Goal: Task Accomplishment & Management: Complete application form

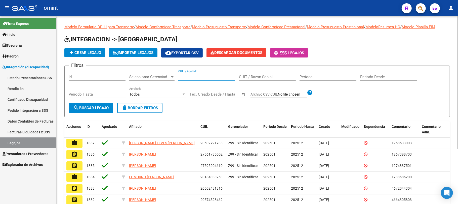
click at [194, 76] on input "CUIL / Apellido" at bounding box center [207, 77] width 57 height 5
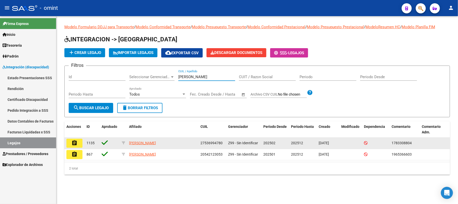
type input "[PERSON_NAME]"
click at [73, 143] on mat-icon "assignment" at bounding box center [75, 143] width 6 height 6
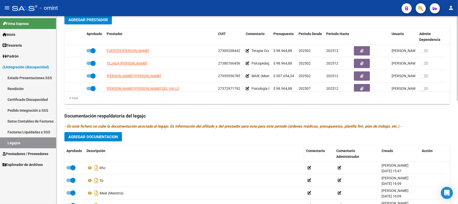
scroll to position [230, 0]
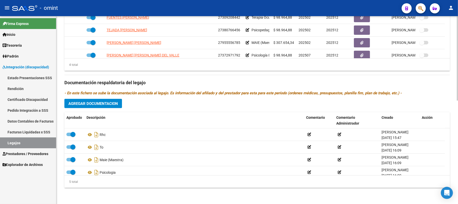
click at [90, 101] on span "Agregar Documentacion" at bounding box center [93, 103] width 50 height 5
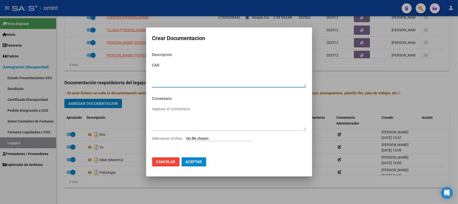
type textarea "CAR"
click at [228, 139] on input "Seleccionar Archivo" at bounding box center [220, 138] width 67 height 5
type input "C:\fakepath\1783308804_25093002000_const-alumn-reg.jpg"
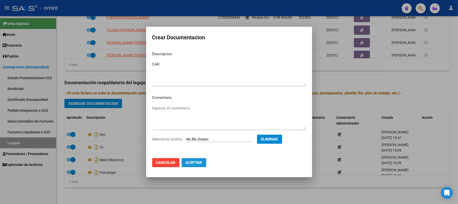
click at [188, 160] on span "Aceptar" at bounding box center [194, 162] width 17 height 5
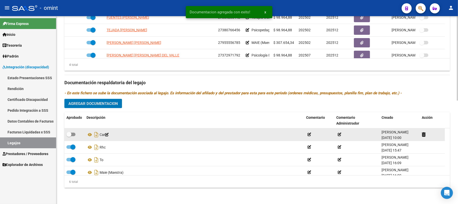
click at [68, 134] on span at bounding box center [68, 134] width 5 height 5
click at [69, 136] on input "checkbox" at bounding box center [69, 136] width 0 height 0
checkbox input "true"
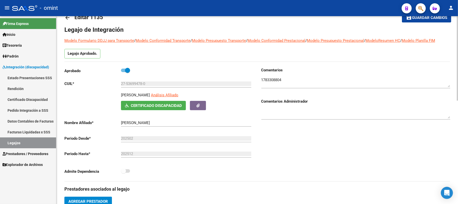
scroll to position [0, 0]
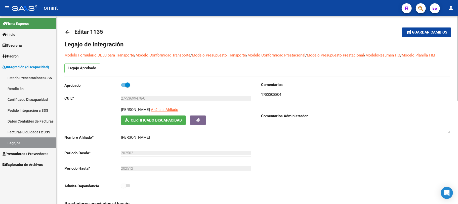
click at [70, 30] on mat-icon "arrow_back" at bounding box center [67, 32] width 6 height 6
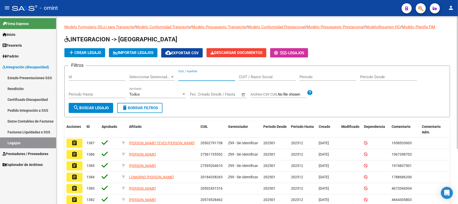
click at [197, 78] on input "CUIL / Apellido" at bounding box center [207, 77] width 57 height 5
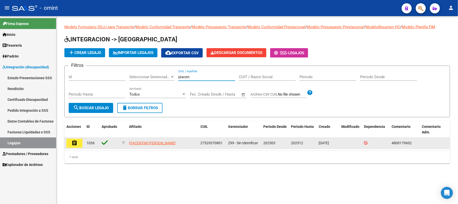
type input "piacen"
click at [72, 146] on button "assignment" at bounding box center [74, 142] width 16 height 9
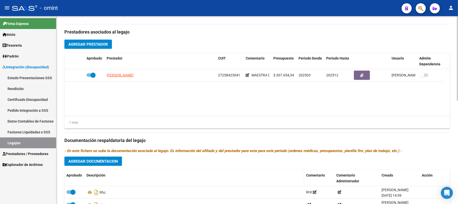
scroll to position [230, 0]
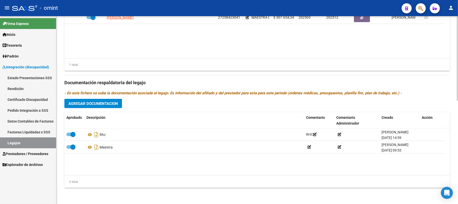
click at [98, 102] on span "Agregar Documentacion" at bounding box center [93, 103] width 50 height 5
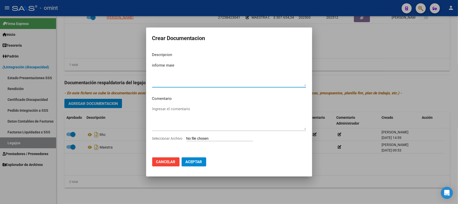
type textarea "informe maie"
click at [202, 139] on input "Seleccionar Archivo" at bounding box center [220, 138] width 67 height 5
type input "C:\fakepath\4800179602_25093012300_inf-seg-eval-sem.pdf"
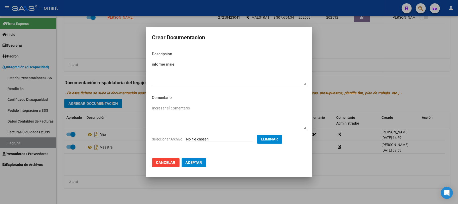
click at [194, 163] on span "Aceptar" at bounding box center [194, 162] width 17 height 5
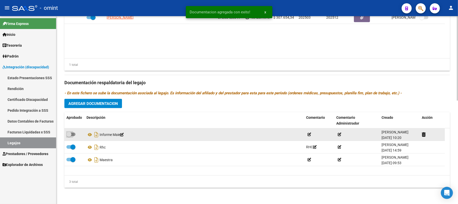
click at [74, 133] on span at bounding box center [70, 134] width 9 height 4
click at [69, 136] on input "checkbox" at bounding box center [69, 136] width 0 height 0
checkbox input "true"
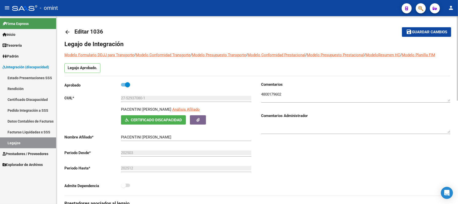
scroll to position [0, 0]
click at [65, 30] on mat-icon "arrow_back" at bounding box center [67, 32] width 6 height 6
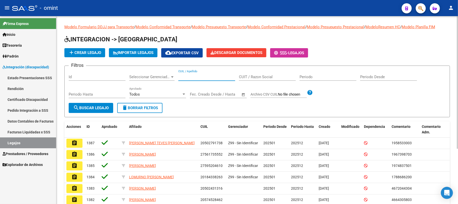
click at [196, 76] on input "CUIL / Apellido" at bounding box center [207, 77] width 57 height 5
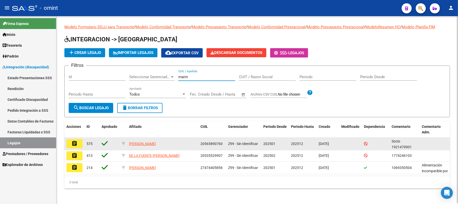
type input "marin"
click at [77, 146] on mat-icon "assignment" at bounding box center [75, 143] width 6 height 6
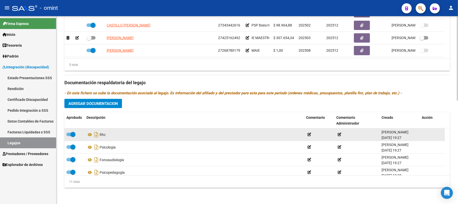
scroll to position [162, 0]
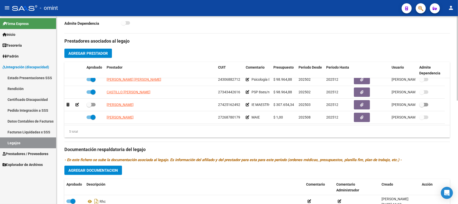
click at [90, 175] on div "Prestadores asociados al legajo Agregar Prestador Aprobado Prestador CUIT Comen…" at bounding box center [257, 145] width 386 height 225
click at [92, 172] on span "Agregar Documentacion" at bounding box center [93, 170] width 50 height 5
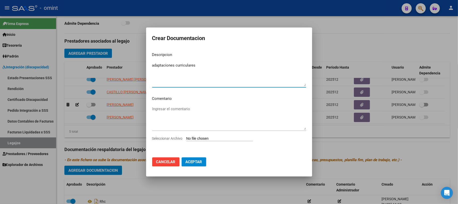
type textarea "adaptaciones curriculares"
click at [200, 138] on input "Seleccionar Archivo" at bounding box center [220, 138] width 67 height 5
type input "C:\fakepath\1803299503_25093007460_adap-ppi.pdf"
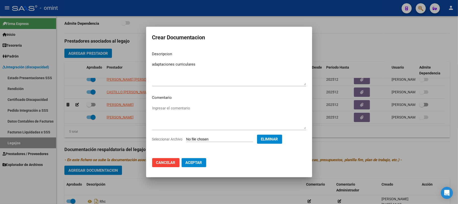
click at [192, 162] on span "Aceptar" at bounding box center [194, 162] width 17 height 5
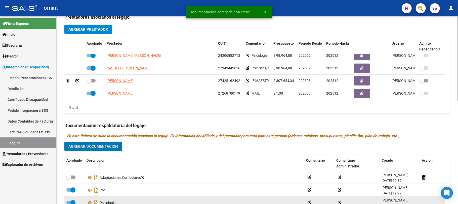
scroll to position [230, 0]
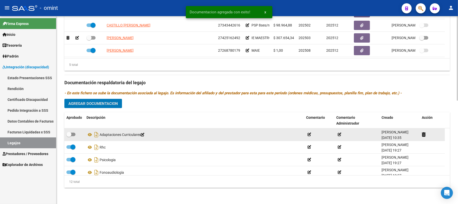
click at [68, 131] on label at bounding box center [70, 134] width 9 height 6
click at [69, 136] on input "checkbox" at bounding box center [69, 136] width 0 height 0
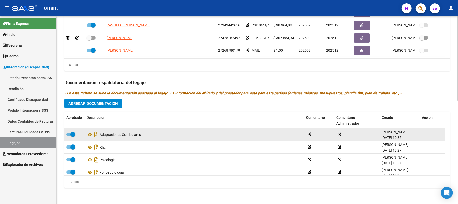
click at [66, 136] on label at bounding box center [70, 134] width 9 height 6
click at [69, 136] on input "checkbox" at bounding box center [69, 136] width 0 height 0
click at [425, 133] on icon at bounding box center [424, 134] width 4 height 5
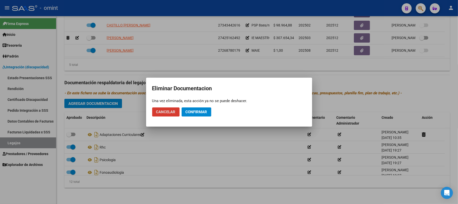
click at [197, 112] on span "Confirmar" at bounding box center [197, 112] width 22 height 5
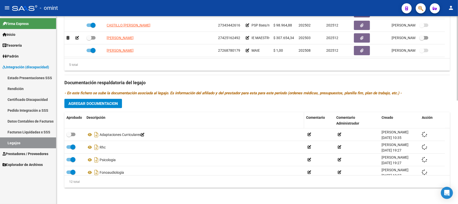
checkbox input "true"
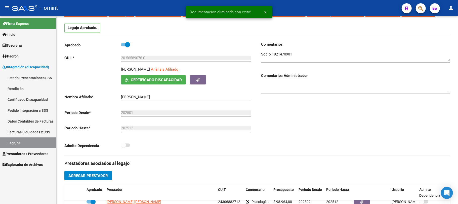
scroll to position [0, 0]
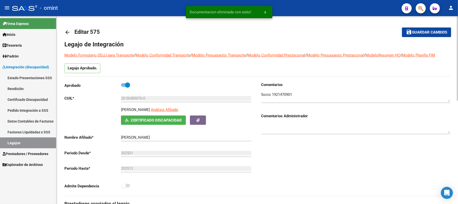
click at [67, 31] on mat-icon "arrow_back" at bounding box center [67, 32] width 6 height 6
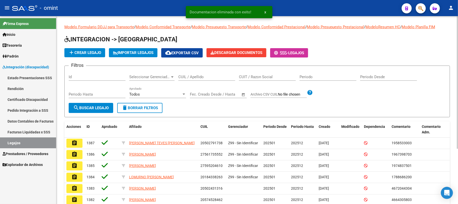
click at [190, 74] on div "CUIL / Apellido" at bounding box center [207, 75] width 57 height 11
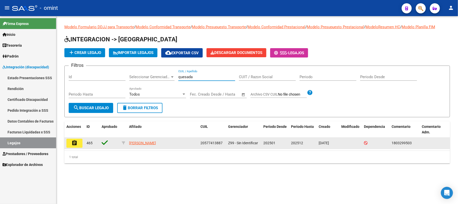
type input "quesada"
click at [70, 144] on button "assignment" at bounding box center [74, 142] width 16 height 9
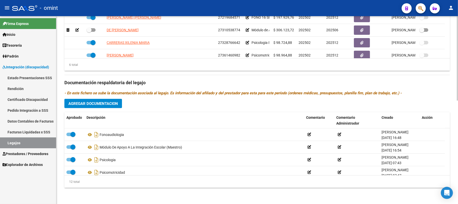
click at [106, 108] on div "Prestadores asociados al legajo Agregar Prestador Aprobado Prestador CUIT Comen…" at bounding box center [257, 79] width 386 height 225
click at [107, 103] on span "Agregar Documentacion" at bounding box center [93, 103] width 50 height 5
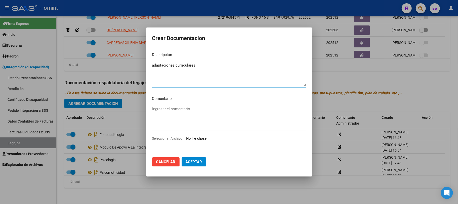
type textarea "adaptaciones curriculares"
click at [204, 133] on div "Ingresar el comentario" at bounding box center [229, 120] width 154 height 30
click at [204, 134] on div "Ingresar el comentario" at bounding box center [229, 120] width 154 height 30
click at [208, 137] on input "Seleccionar Archivo" at bounding box center [220, 138] width 67 height 5
type input "C:\fakepath\1803299503_25093007460_adap-ppi.pdf"
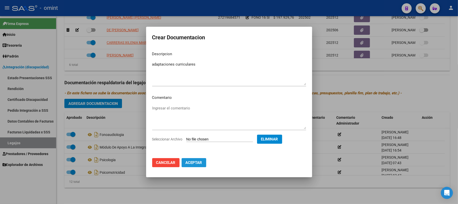
click at [195, 163] on span "Aceptar" at bounding box center [194, 162] width 17 height 5
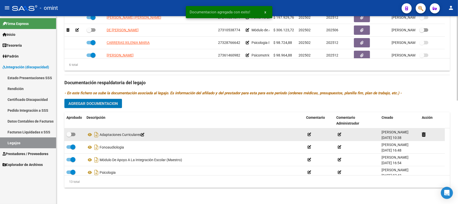
click at [74, 134] on span at bounding box center [70, 134] width 9 height 4
click at [69, 136] on input "checkbox" at bounding box center [69, 136] width 0 height 0
checkbox input "true"
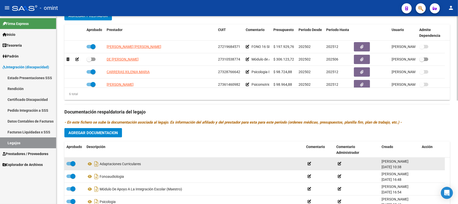
scroll to position [230, 0]
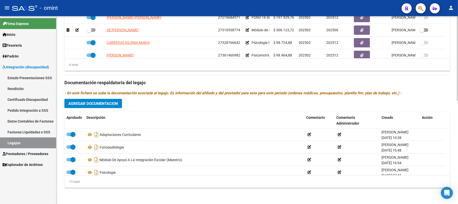
click at [93, 103] on span "Agregar Documentacion" at bounding box center [93, 103] width 50 height 5
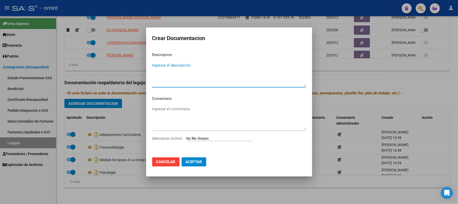
click at [166, 164] on button "Cancelar" at bounding box center [165, 161] width 27 height 9
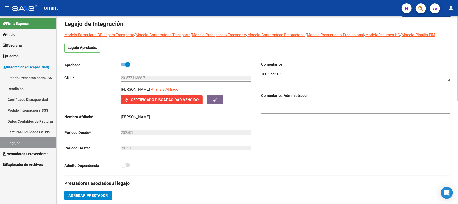
scroll to position [0, 0]
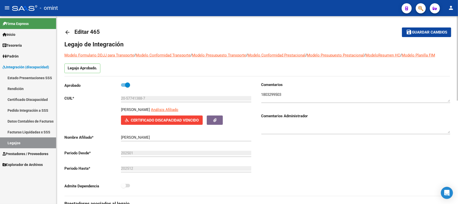
click at [70, 29] on link "arrow_back" at bounding box center [69, 32] width 10 height 12
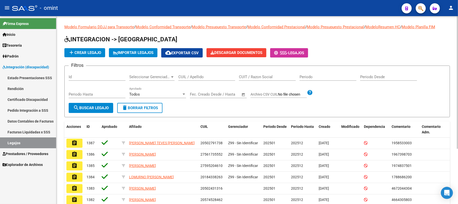
click at [203, 78] on input "CUIL / Apellido" at bounding box center [207, 77] width 57 height 5
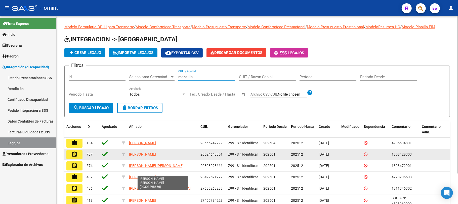
type input "mansilla"
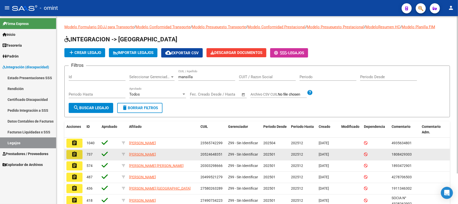
click at [77, 156] on mat-icon "assignment" at bounding box center [75, 154] width 6 height 6
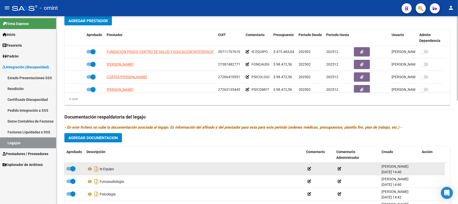
scroll to position [230, 0]
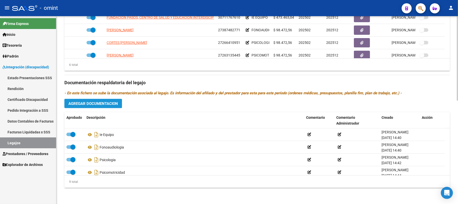
click at [94, 105] on span "Agregar Documentacion" at bounding box center [93, 103] width 50 height 5
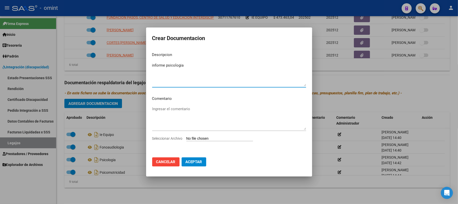
type textarea "informe psicologia"
click at [211, 138] on input "Seleccionar Archivo" at bounding box center [220, 138] width 67 height 5
type input "C:\fakepath\informe - mansilla - psicologia.pdf"
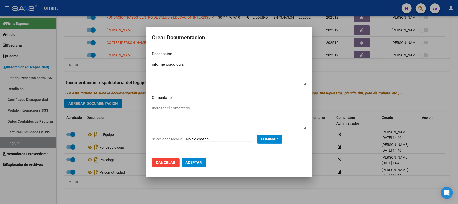
click at [195, 165] on button "Aceptar" at bounding box center [194, 162] width 25 height 9
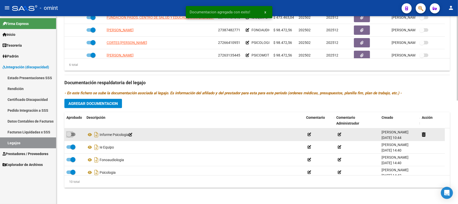
click at [71, 136] on label at bounding box center [70, 134] width 9 height 6
click at [69, 136] on input "checkbox" at bounding box center [69, 136] width 0 height 0
checkbox input "true"
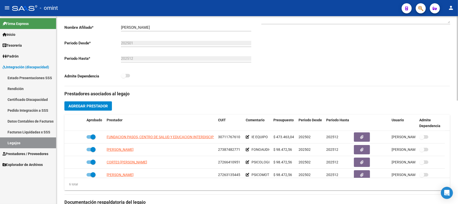
scroll to position [162, 0]
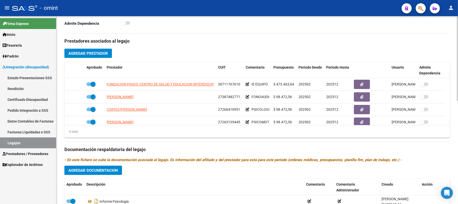
click at [98, 174] on button "Agregar Documentacion" at bounding box center [93, 169] width 58 height 9
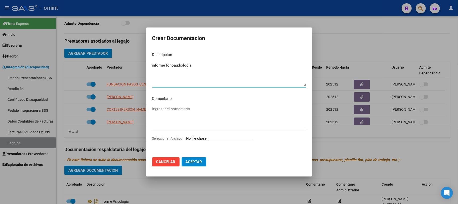
type textarea "informe fonoaudiología"
drag, startPoint x: 198, startPoint y: 163, endPoint x: 291, endPoint y: 143, distance: 95.1
click at [298, 148] on form "Crear Documentacion Descripcion informe fonoaudiología Ingresar el descripcion …" at bounding box center [229, 101] width 154 height 137
click at [215, 142] on div "Seleccionar Archivo" at bounding box center [229, 140] width 154 height 10
click at [217, 140] on input "Seleccionar Archivo" at bounding box center [220, 138] width 67 height 5
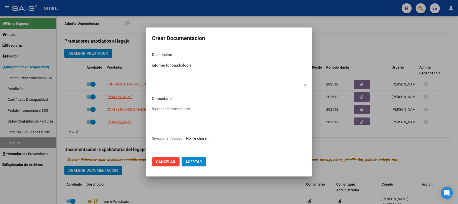
type input "C:\fakepath\informe - [PERSON_NAME].pdf"
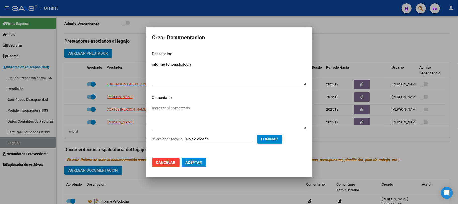
click at [181, 163] on mat-dialog-actions "Cancelar Aceptar" at bounding box center [229, 162] width 154 height 17
click at [192, 163] on span "Aceptar" at bounding box center [194, 162] width 17 height 5
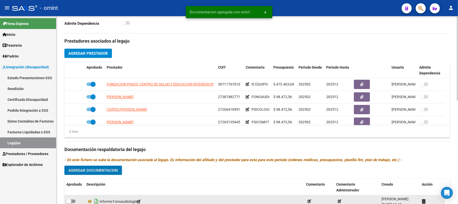
drag, startPoint x: 72, startPoint y: 200, endPoint x: 94, endPoint y: 201, distance: 22.4
click at [72, 200] on span at bounding box center [70, 201] width 9 height 4
click at [69, 203] on input "checkbox" at bounding box center [69, 203] width 0 height 0
checkbox input "true"
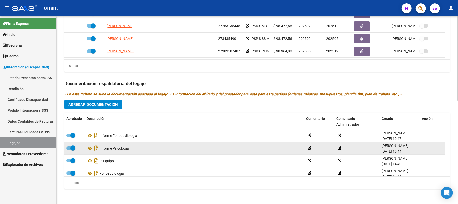
scroll to position [230, 0]
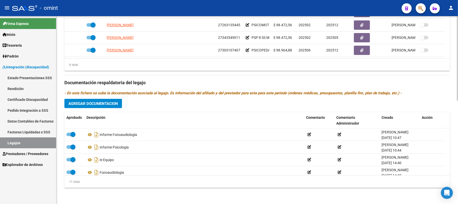
click at [98, 105] on span "Agregar Documentacion" at bounding box center [93, 103] width 50 height 5
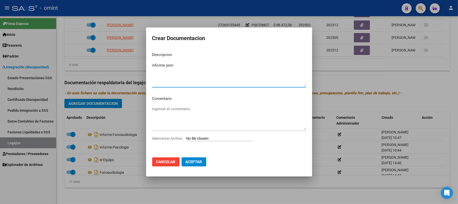
type textarea "informe psm"
click at [198, 133] on div "Ingresar el comentario" at bounding box center [229, 120] width 154 height 30
click at [200, 137] on input "Seleccionar Archivo" at bounding box center [220, 138] width 67 height 5
type input "C:\fakepath\informe - mansilla - psm.pdf"
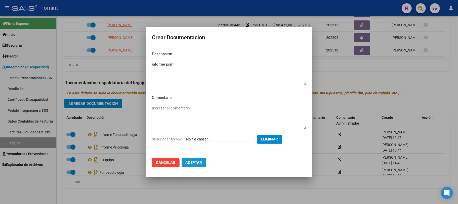
click at [195, 165] on button "Aceptar" at bounding box center [194, 162] width 25 height 9
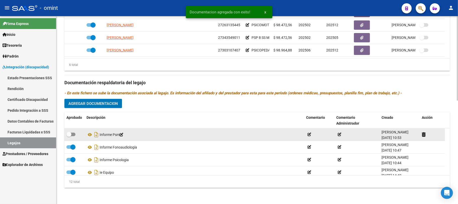
click at [70, 134] on span at bounding box center [68, 134] width 5 height 5
click at [69, 136] on input "checkbox" at bounding box center [69, 136] width 0 height 0
checkbox input "true"
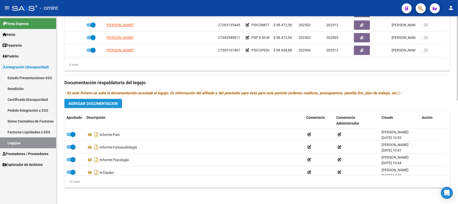
click at [113, 104] on span "Agregar Documentacion" at bounding box center [93, 103] width 50 height 5
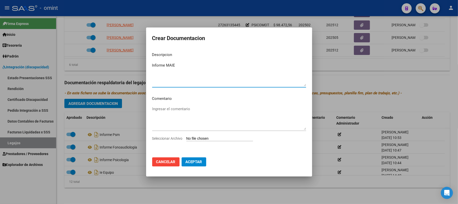
type textarea "Informe MAIE"
click at [209, 132] on div "Ingresar el comentario" at bounding box center [229, 120] width 154 height 30
click at [209, 137] on input "Seleccionar Archivo" at bounding box center [220, 138] width 67 height 5
type input "C:\fakepath\informe - mansilla - MAIE.pdf"
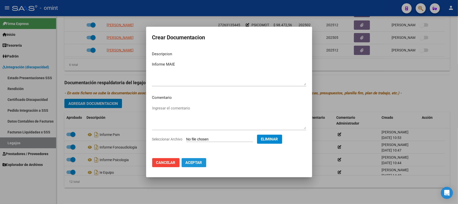
click at [201, 161] on span "Aceptar" at bounding box center [194, 162] width 17 height 5
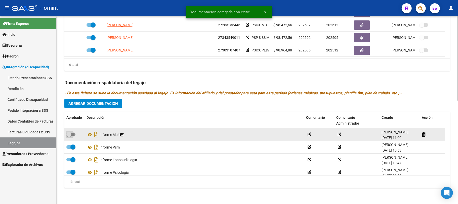
click at [69, 133] on span at bounding box center [68, 134] width 5 height 5
click at [69, 136] on input "checkbox" at bounding box center [69, 136] width 0 height 0
checkbox input "true"
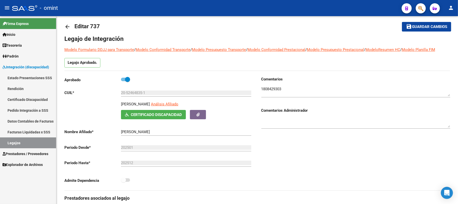
scroll to position [0, 0]
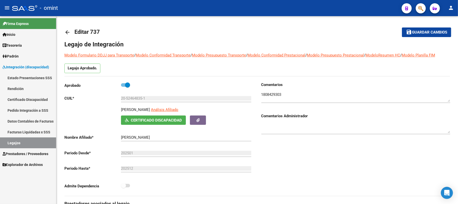
click at [65, 30] on mat-icon "arrow_back" at bounding box center [67, 32] width 6 height 6
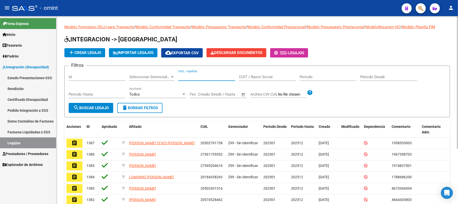
click at [192, 75] on input "CUIL / Apellido" at bounding box center [207, 77] width 57 height 5
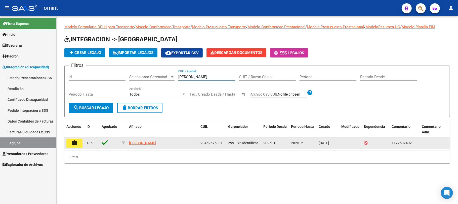
type input "[PERSON_NAME]"
click at [77, 142] on mat-icon "assignment" at bounding box center [75, 143] width 6 height 6
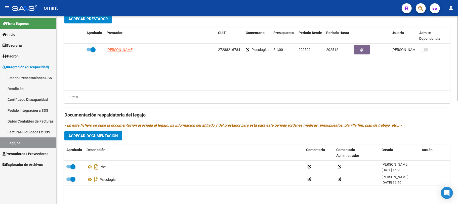
scroll to position [230, 0]
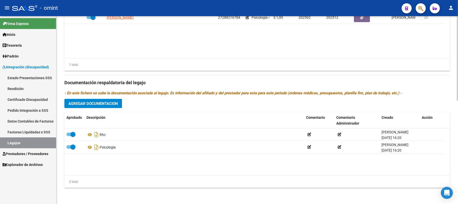
click at [97, 107] on button "Agregar Documentacion" at bounding box center [93, 103] width 58 height 9
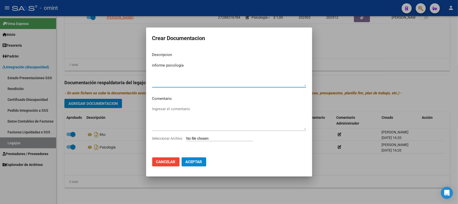
type textarea "informe psicología"
click at [218, 136] on input "Seleccionar Archivo" at bounding box center [220, 138] width 67 height 5
type input "C:\fakepath\informe - ordazo - psc.pdf"
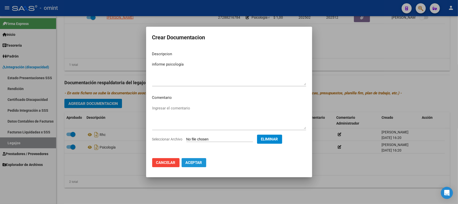
click at [197, 163] on span "Aceptar" at bounding box center [194, 162] width 17 height 5
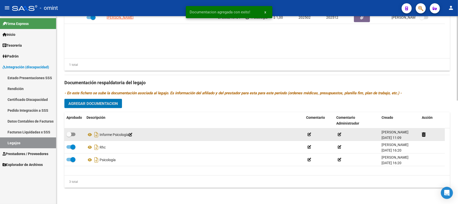
click at [70, 135] on span at bounding box center [68, 134] width 5 height 5
click at [69, 136] on input "checkbox" at bounding box center [69, 136] width 0 height 0
checkbox input "true"
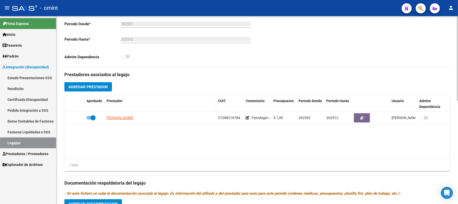
scroll to position [0, 0]
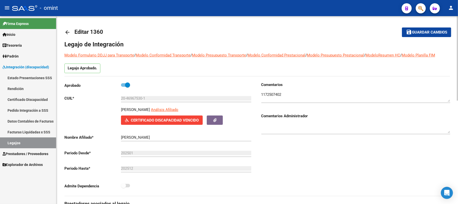
click at [69, 29] on mat-icon "arrow_back" at bounding box center [67, 32] width 6 height 6
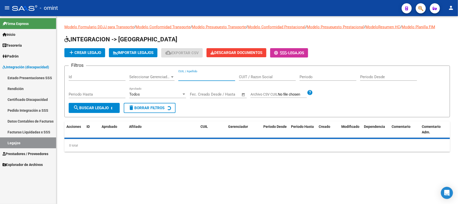
click at [206, 77] on input "CUIL / Apellido" at bounding box center [207, 77] width 57 height 5
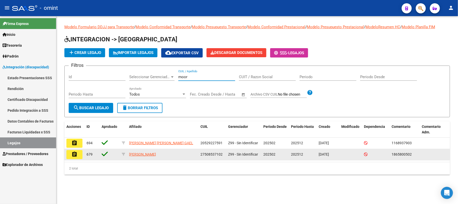
type input "moor"
click at [73, 155] on mat-icon "assignment" at bounding box center [75, 154] width 6 height 6
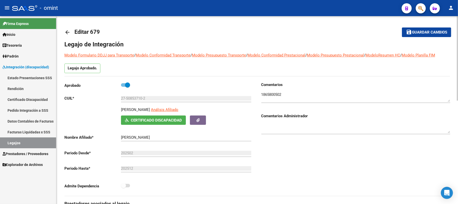
scroll to position [101, 0]
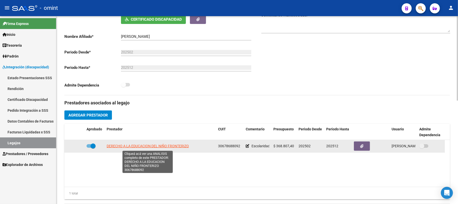
click at [160, 144] on app-link-go-to "DERECHO A LA EDUCACION DEL NIÑO FRONTERIZO" at bounding box center [148, 146] width 82 height 6
click at [165, 145] on span "DERECHO A LA EDUCACION DEL NIÑO FRONTERIZO" at bounding box center [148, 146] width 82 height 4
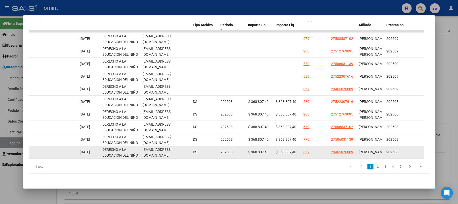
scroll to position [0, 521]
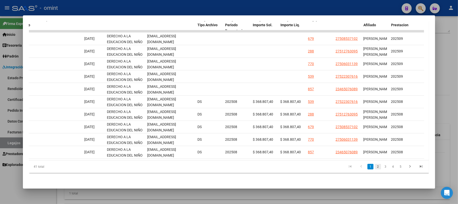
click at [375, 166] on link "2" at bounding box center [378, 167] width 6 height 6
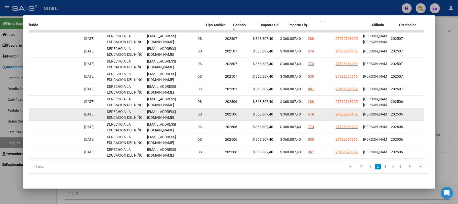
scroll to position [0, 0]
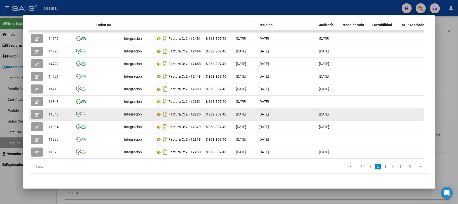
drag, startPoint x: 290, startPoint y: 113, endPoint x: 99, endPoint y: 113, distance: 191.1
click at [38, 113] on icon "button" at bounding box center [37, 115] width 4 height 4
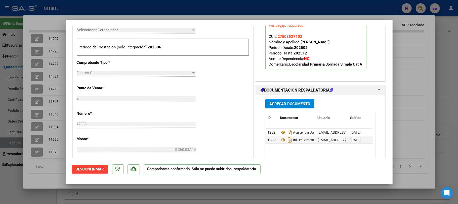
scroll to position [268, 0]
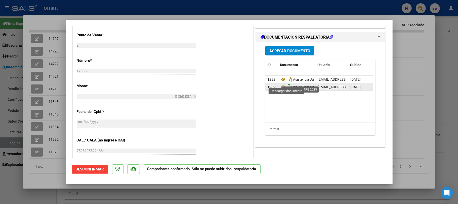
click at [287, 83] on icon "Descargar documento" at bounding box center [290, 87] width 7 height 8
click at [135, 13] on div at bounding box center [229, 102] width 458 height 204
type input "$ 0,00"
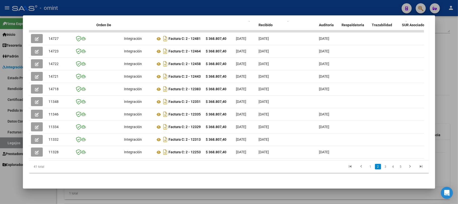
click at [131, 6] on div at bounding box center [229, 102] width 458 height 204
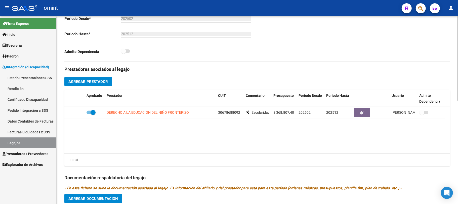
scroll to position [230, 0]
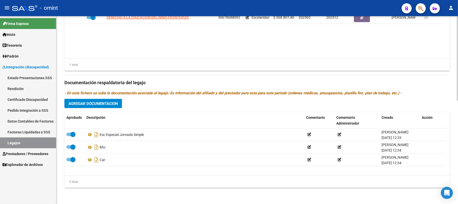
click at [89, 107] on button "Agregar Documentacion" at bounding box center [93, 103] width 58 height 9
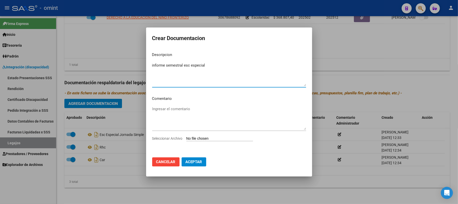
type textarea "informe semestral esc especial"
click at [198, 141] on div "Seleccionar Archivo" at bounding box center [229, 140] width 154 height 10
click at [199, 138] on input "Seleccionar Archivo" at bounding box center [220, 138] width 67 height 5
type input "C:\fakepath\informe - moor - esc esp.pdf"
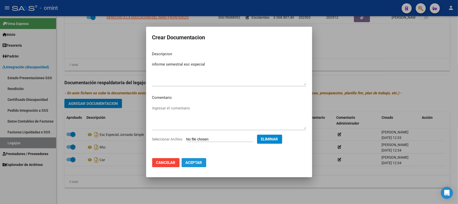
click at [194, 163] on span "Aceptar" at bounding box center [194, 162] width 17 height 5
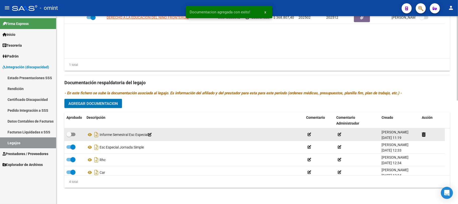
click at [74, 134] on span at bounding box center [70, 134] width 9 height 4
click at [69, 136] on input "checkbox" at bounding box center [69, 136] width 0 height 0
checkbox input "true"
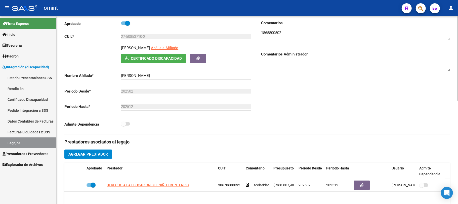
scroll to position [0, 0]
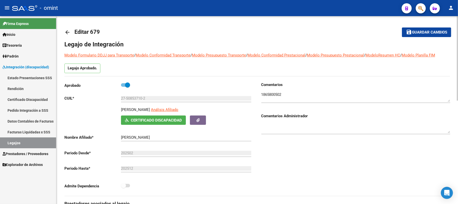
click at [69, 31] on mat-icon "arrow_back" at bounding box center [67, 32] width 6 height 6
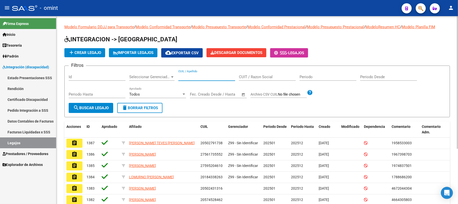
click at [197, 77] on input "CUIL / Apellido" at bounding box center [207, 77] width 57 height 5
type input "perez"
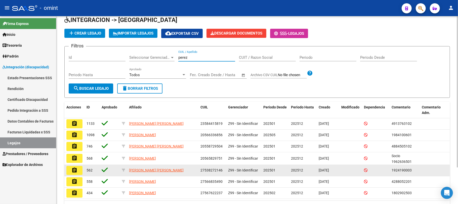
scroll to position [33, 0]
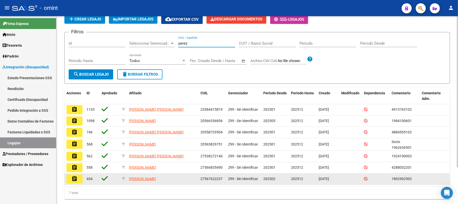
click at [76, 181] on mat-icon "assignment" at bounding box center [75, 178] width 6 height 6
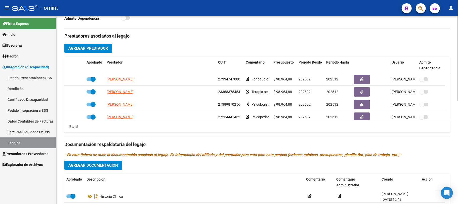
scroll to position [168, 0]
click at [95, 169] on button "Agregar Documentacion" at bounding box center [93, 164] width 58 height 9
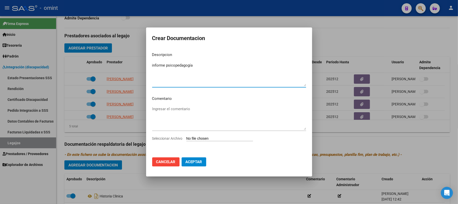
type textarea "informe psicopedagogía"
click at [197, 137] on input "Seleccionar Archivo" at bounding box center [220, 138] width 67 height 5
type input "C:\fakepath\informe - [PERSON_NAME] - psp.pdf"
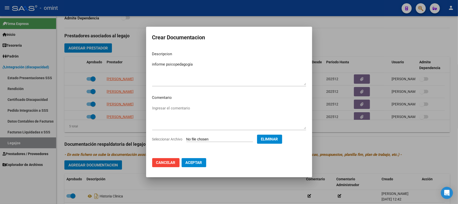
click at [199, 164] on span "Aceptar" at bounding box center [194, 162] width 17 height 5
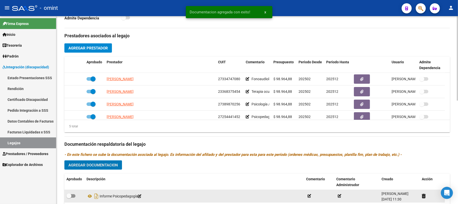
click at [71, 197] on span at bounding box center [70, 196] width 9 height 4
click at [69, 197] on input "checkbox" at bounding box center [69, 197] width 0 height 0
checkbox input "true"
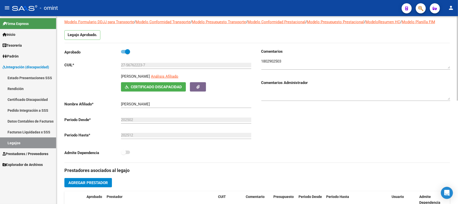
scroll to position [0, 0]
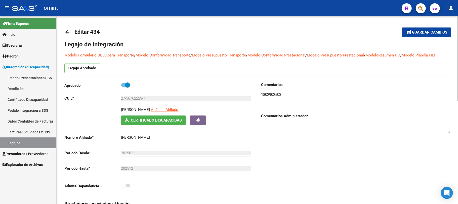
click at [68, 33] on mat-icon "arrow_back" at bounding box center [67, 32] width 6 height 6
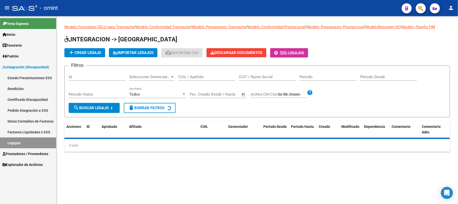
click at [190, 74] on div "CUIL / Apellido" at bounding box center [207, 75] width 57 height 11
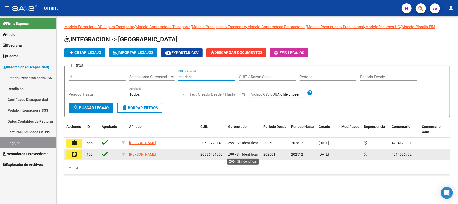
type input "maidana"
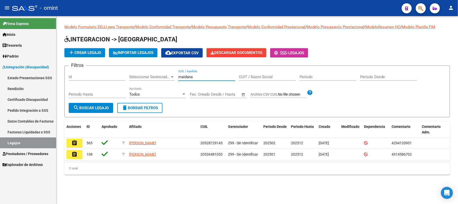
click at [82, 140] on button "assignment" at bounding box center [74, 142] width 16 height 9
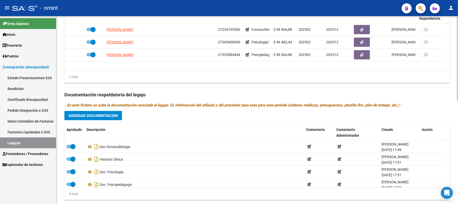
scroll to position [230, 0]
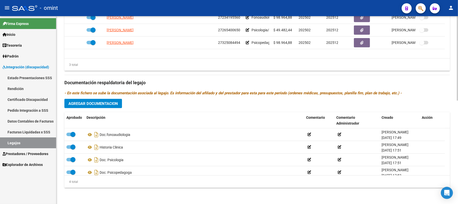
click at [99, 104] on span "Agregar Documentacion" at bounding box center [93, 103] width 50 height 5
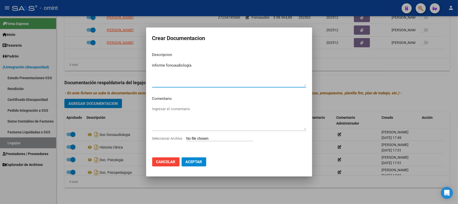
type textarea "informe fonoaudiología"
click at [206, 140] on input "Seleccionar Archivo" at bounding box center [220, 138] width 67 height 5
type input "C:\fakepath\informe - [PERSON_NAME].pdf"
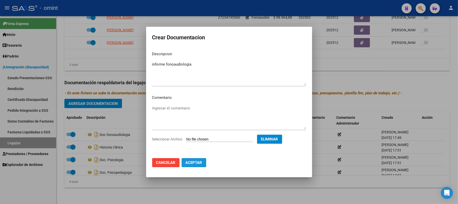
click at [197, 167] on button "Aceptar" at bounding box center [194, 162] width 25 height 9
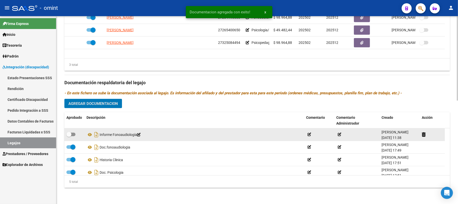
click at [75, 135] on label at bounding box center [70, 134] width 9 height 6
click at [69, 136] on input "checkbox" at bounding box center [69, 136] width 0 height 0
checkbox input "true"
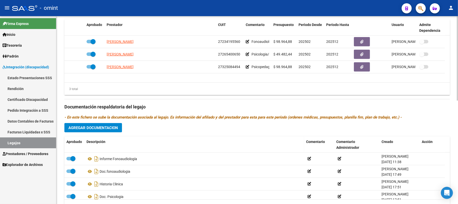
scroll to position [196, 0]
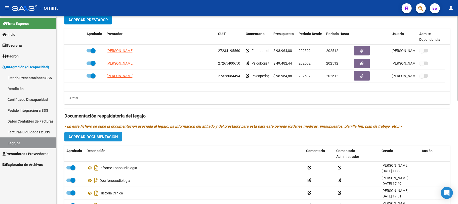
click at [98, 139] on span "Agregar Documentacion" at bounding box center [93, 136] width 50 height 5
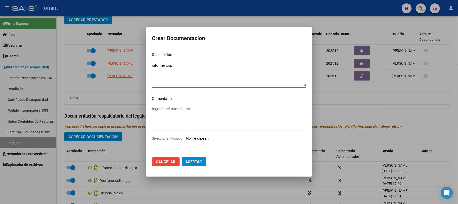
type textarea "informe psp"
click at [205, 140] on input "Seleccionar Archivo" at bounding box center [220, 138] width 67 height 5
type input "C:\fakepath\informe - maidana - psp.pdf"
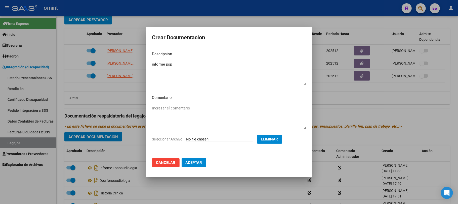
click at [196, 164] on span "Aceptar" at bounding box center [194, 162] width 17 height 5
checkbox input "false"
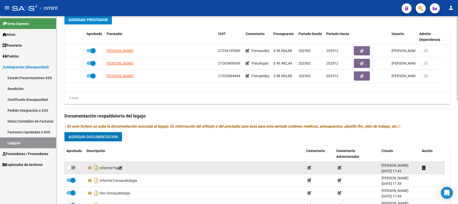
click at [72, 167] on span at bounding box center [70, 168] width 9 height 4
click at [69, 169] on input "checkbox" at bounding box center [69, 169] width 0 height 0
checkbox input "true"
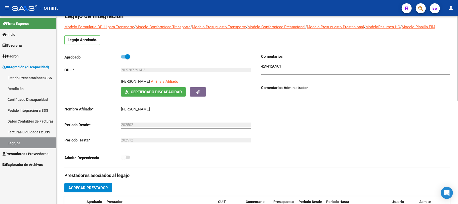
scroll to position [0, 0]
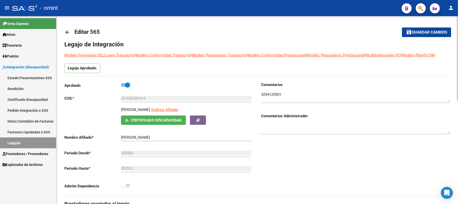
click at [68, 31] on mat-icon "arrow_back" at bounding box center [67, 32] width 6 height 6
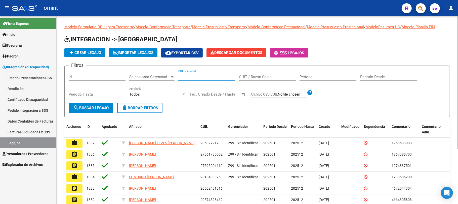
click at [199, 77] on input "CUIL / Apellido" at bounding box center [207, 77] width 57 height 5
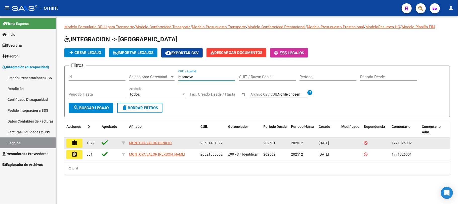
type input "montoya"
click at [72, 144] on mat-icon "assignment" at bounding box center [75, 143] width 6 height 6
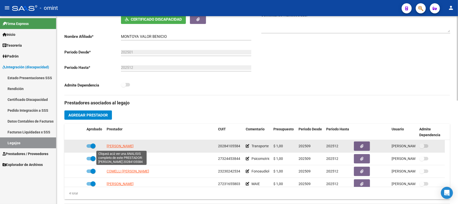
click at [120, 146] on span "[PERSON_NAME]" at bounding box center [120, 146] width 27 height 4
type textarea "20284105584"
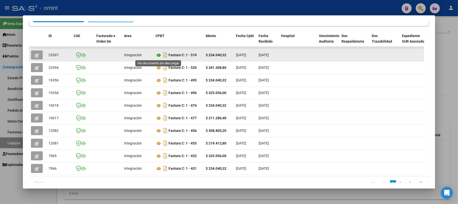
click at [158, 55] on icon at bounding box center [159, 55] width 7 height 6
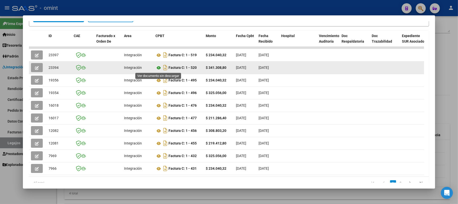
click at [160, 67] on icon at bounding box center [159, 68] width 7 height 6
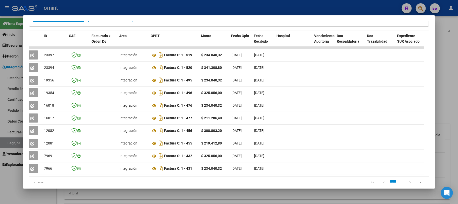
scroll to position [0, 8]
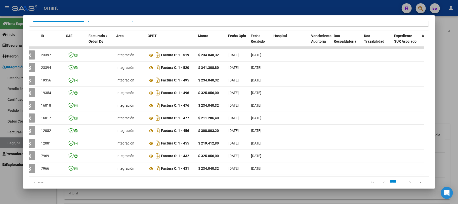
drag, startPoint x: 186, startPoint y: 10, endPoint x: 188, endPoint y: 6, distance: 4.2
click at [186, 9] on div at bounding box center [229, 102] width 458 height 204
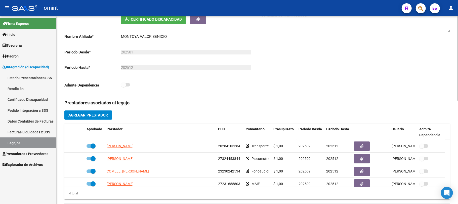
scroll to position [0, 0]
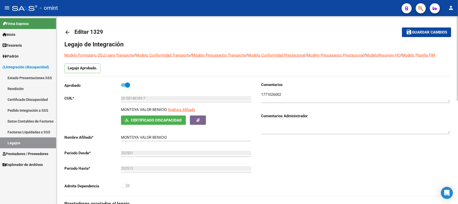
click at [268, 93] on textarea at bounding box center [356, 97] width 189 height 10
click at [68, 32] on mat-icon "arrow_back" at bounding box center [67, 32] width 6 height 6
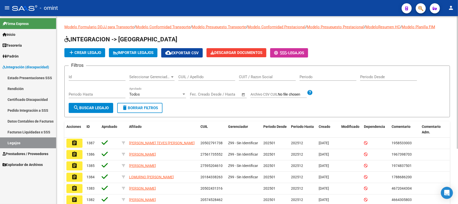
click at [196, 80] on div "CUIL / Apellido" at bounding box center [207, 75] width 57 height 11
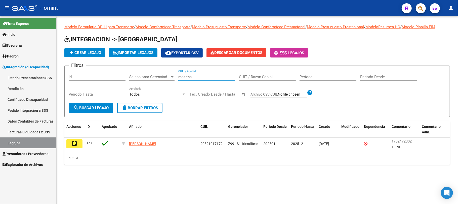
type input "masena"
click at [81, 142] on button "assignment" at bounding box center [74, 143] width 16 height 9
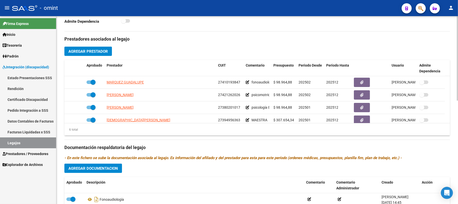
scroll to position [201, 0]
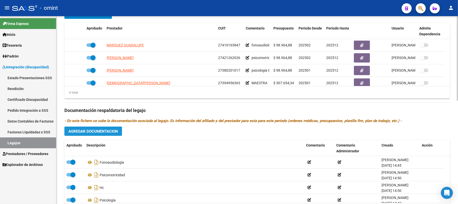
click at [95, 132] on span "Agregar Documentacion" at bounding box center [93, 131] width 50 height 5
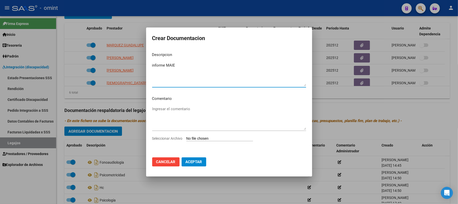
type textarea "informe MAIE"
click at [187, 136] on input "Seleccionar Archivo" at bounding box center [220, 138] width 67 height 5
type input "C:\fakepath\informe - [PERSON_NAME].pdf"
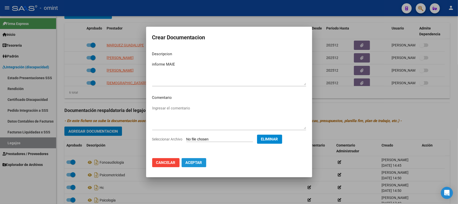
click at [197, 162] on span "Aceptar" at bounding box center [194, 162] width 17 height 5
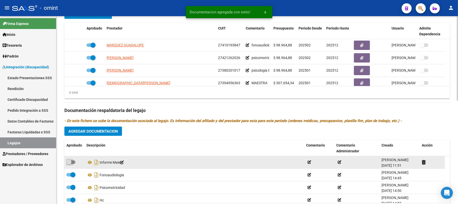
click at [73, 160] on label at bounding box center [70, 162] width 9 height 6
click at [69, 164] on input "checkbox" at bounding box center [69, 164] width 0 height 0
checkbox input "true"
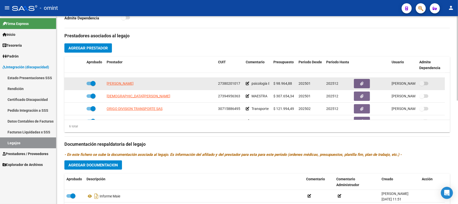
scroll to position [30, 0]
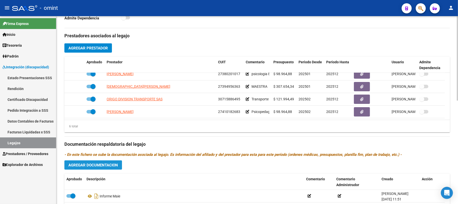
click at [90, 169] on button "Agregar Documentacion" at bounding box center [93, 164] width 58 height 9
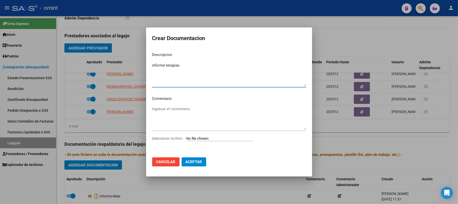
type textarea "informe terapias"
click at [204, 139] on input "Seleccionar Archivo" at bounding box center [220, 138] width 67 height 5
click at [163, 163] on span "Cancelar" at bounding box center [165, 161] width 19 height 5
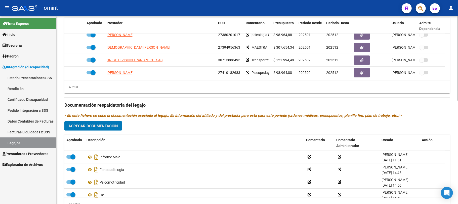
scroll to position [196, 0]
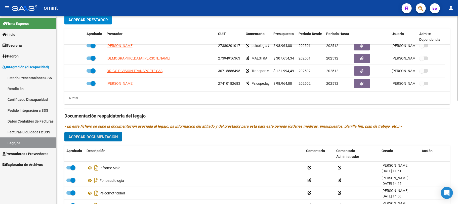
click at [112, 137] on span "Agregar Documentacion" at bounding box center [93, 136] width 50 height 5
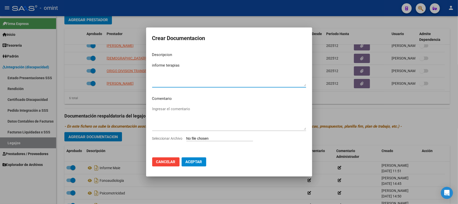
type textarea "informe terapias"
click at [201, 136] on input "Seleccionar Archivo" at bounding box center [220, 138] width 67 height 5
type input "C:\fakepath\ilovepdf_merged.pdf"
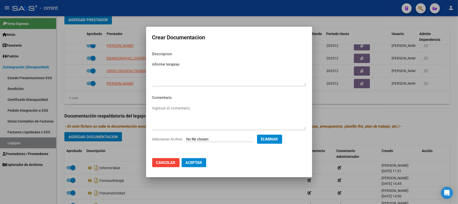
click at [197, 162] on span "Aceptar" at bounding box center [194, 162] width 17 height 5
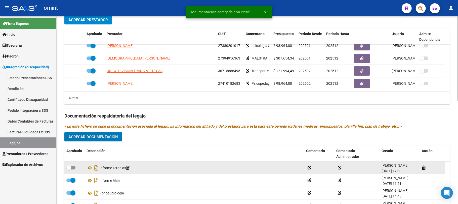
click at [73, 167] on span at bounding box center [70, 168] width 9 height 4
click at [69, 169] on input "checkbox" at bounding box center [69, 169] width 0 height 0
checkbox input "true"
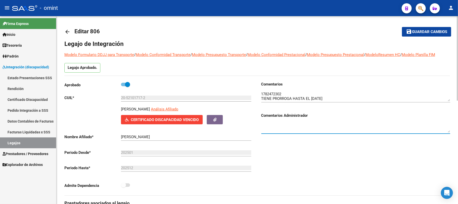
scroll to position [0, 0]
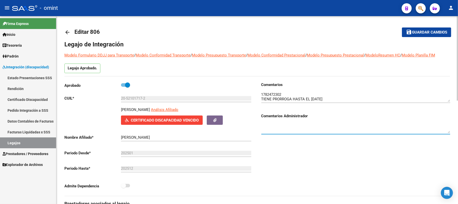
click at [208, 188] on div "Admite Dependencia" at bounding box center [158, 186] width 189 height 9
click at [68, 36] on link "arrow_back" at bounding box center [69, 32] width 10 height 12
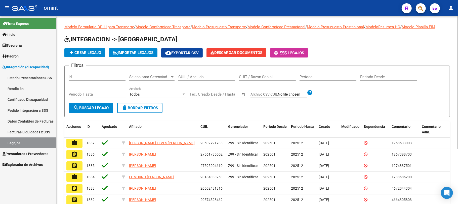
click at [185, 75] on input "CUIL / Apellido" at bounding box center [207, 77] width 57 height 5
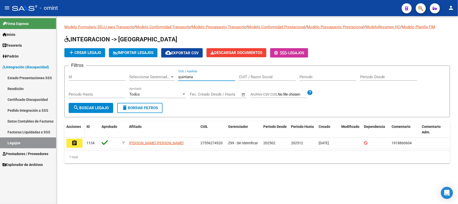
type input "quintana"
click at [75, 136] on datatable-header-cell "Acciones" at bounding box center [74, 129] width 20 height 17
click at [76, 139] on button "assignment" at bounding box center [74, 142] width 16 height 9
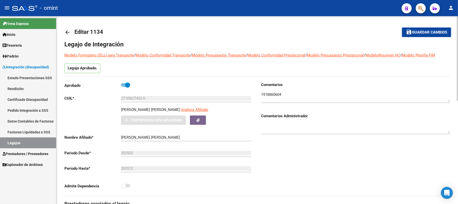
drag, startPoint x: 78, startPoint y: 137, endPoint x: 277, endPoint y: 57, distance: 214.9
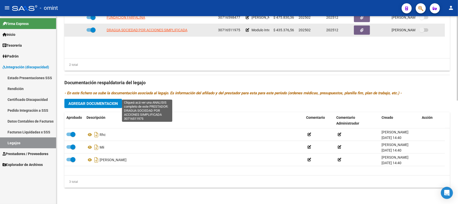
scroll to position [230, 0]
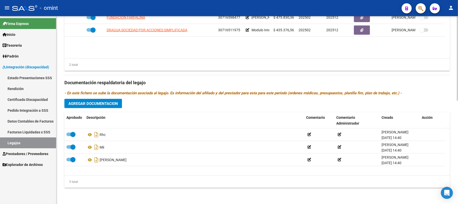
click at [91, 98] on div "Prestadores asociados al legajo Agregar Prestador Aprobado Prestador CUIT Comen…" at bounding box center [257, 79] width 386 height 225
click at [91, 101] on span "Agregar Documentacion" at bounding box center [93, 103] width 50 height 5
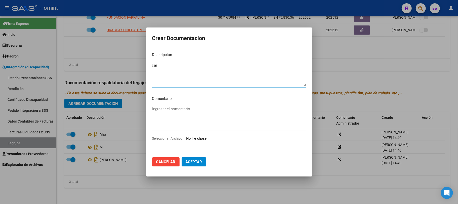
type textarea "car"
click at [201, 135] on div "Ingresar el comentario" at bounding box center [229, 120] width 154 height 30
click at [207, 136] on input "Seleccionar Archivo" at bounding box center [220, 138] width 67 height 5
type input "C:\fakepath\CAR 2025.pdf"
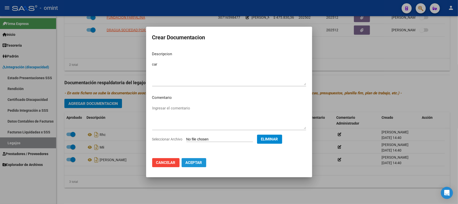
click at [195, 163] on span "Aceptar" at bounding box center [194, 162] width 17 height 5
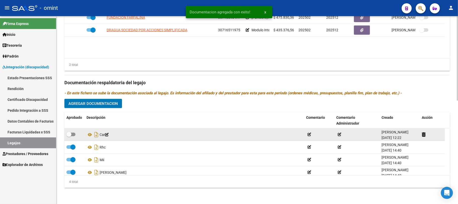
click at [68, 133] on span at bounding box center [68, 134] width 5 height 5
click at [69, 136] on input "checkbox" at bounding box center [69, 136] width 0 height 0
checkbox input "true"
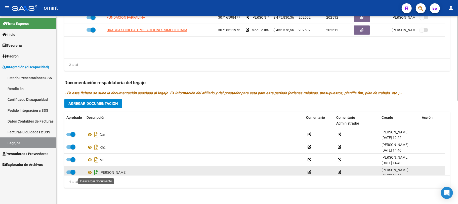
click at [96, 172] on icon "Descargar documento" at bounding box center [96, 172] width 7 height 8
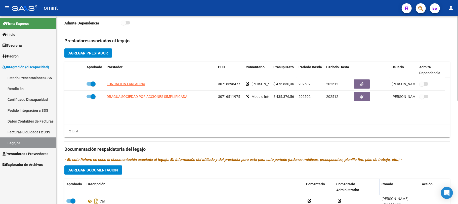
scroll to position [201, 0]
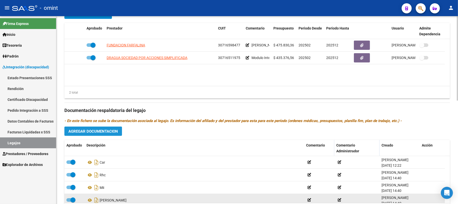
click at [93, 128] on button "Agregar Documentacion" at bounding box center [93, 130] width 58 height 9
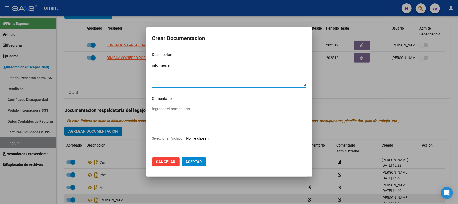
type textarea "informes mii"
click at [219, 140] on input "Seleccionar Archivo" at bounding box center [220, 138] width 67 height 5
type input "C:\fakepath\informes quintana - mii.pdf"
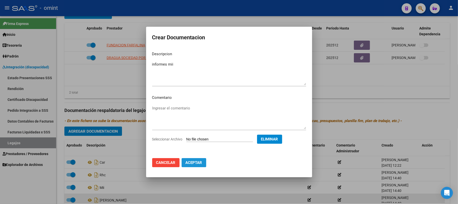
click at [198, 163] on span "Aceptar" at bounding box center [194, 162] width 17 height 5
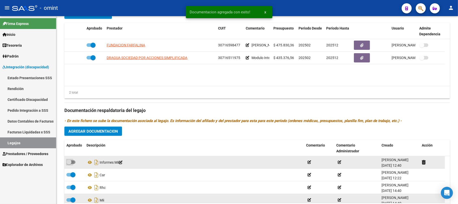
click at [68, 161] on span at bounding box center [68, 161] width 5 height 5
click at [69, 164] on input "checkbox" at bounding box center [69, 164] width 0 height 0
checkbox input "true"
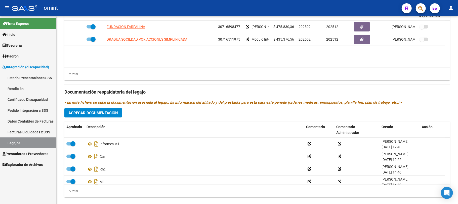
scroll to position [230, 0]
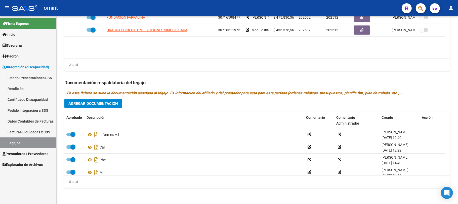
click at [98, 106] on button "Agregar Documentacion" at bounding box center [93, 103] width 58 height 9
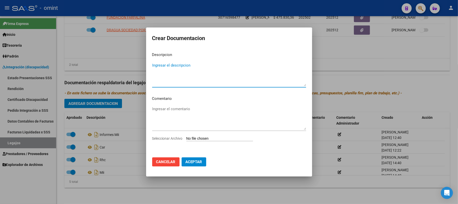
click at [166, 64] on textarea "Ingresar el descripcion" at bounding box center [229, 74] width 154 height 24
type textarea "informe fono y psc"
click at [208, 140] on input "Seleccionar Archivo" at bounding box center [220, 138] width 67 height 5
type input "C:\fakepath\informe - [PERSON_NAME] - psc y fono.pdf"
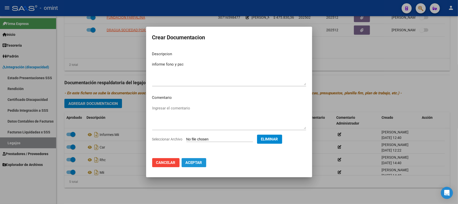
click at [193, 165] on button "Aceptar" at bounding box center [194, 162] width 25 height 9
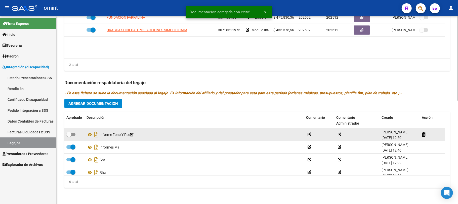
click at [70, 130] on datatable-body-cell at bounding box center [74, 134] width 20 height 12
click at [74, 133] on span at bounding box center [70, 134] width 9 height 4
click at [69, 136] on input "checkbox" at bounding box center [69, 136] width 0 height 0
checkbox input "true"
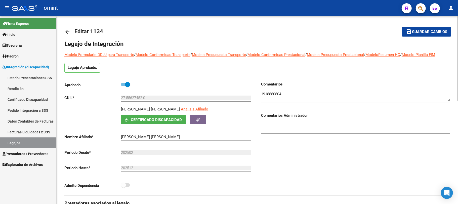
scroll to position [0, 0]
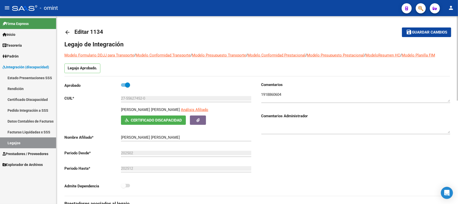
click at [70, 31] on link "arrow_back" at bounding box center [69, 32] width 10 height 12
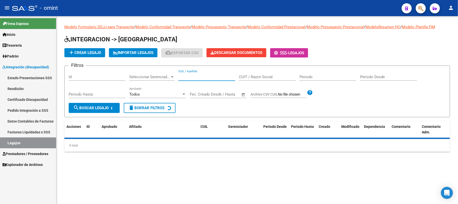
click at [187, 76] on input "CUIL / Apellido" at bounding box center [207, 77] width 57 height 5
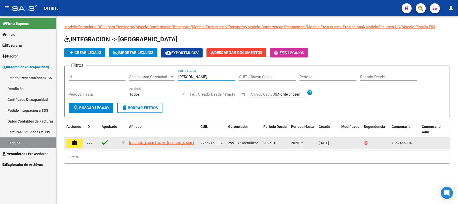
type input "[PERSON_NAME]"
click at [76, 142] on mat-icon "assignment" at bounding box center [75, 143] width 6 height 6
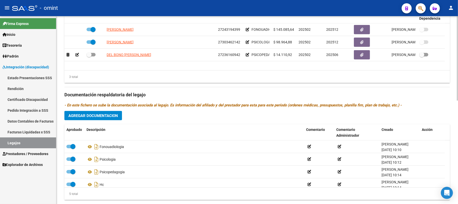
scroll to position [230, 0]
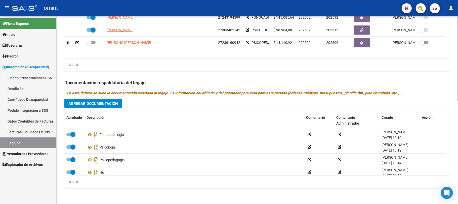
click at [104, 106] on span "Agregar Documentacion" at bounding box center [93, 103] width 50 height 5
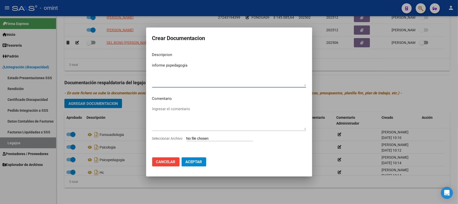
click at [171, 65] on textarea "informe pspedagogía" at bounding box center [229, 74] width 154 height 24
type textarea "informe Psicopedagogía"
click at [205, 144] on div "Seleccionar Archivo" at bounding box center [229, 140] width 154 height 10
click at [206, 140] on input "Seleccionar Archivo" at bounding box center [220, 138] width 67 height 5
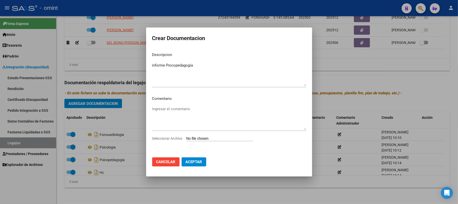
type input "C:\fakepath\informe - [PERSON_NAME] - psp.pdf"
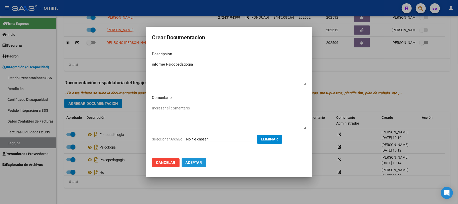
click at [193, 163] on span "Aceptar" at bounding box center [194, 162] width 17 height 5
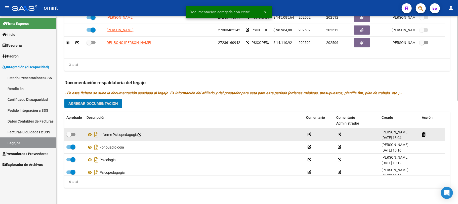
click at [70, 135] on span at bounding box center [68, 134] width 5 height 5
click at [69, 136] on input "checkbox" at bounding box center [69, 136] width 0 height 0
checkbox input "true"
